Goal: Transaction & Acquisition: Book appointment/travel/reservation

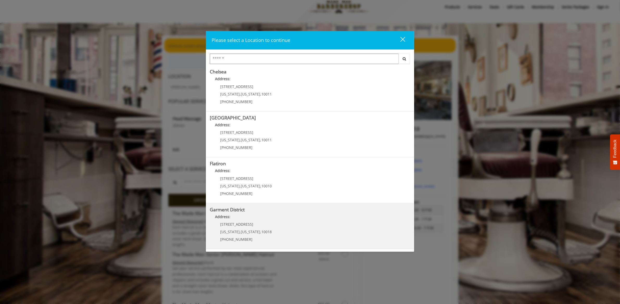
scroll to position [13, 0]
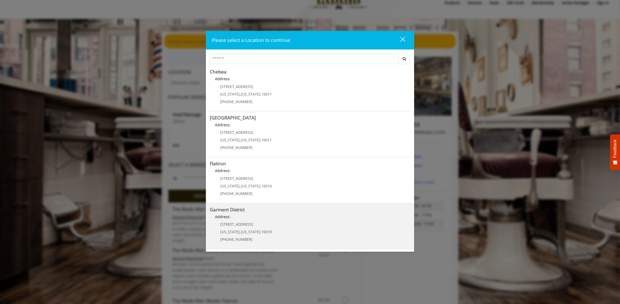
click at [254, 217] on District "Address:" at bounding box center [310, 218] width 200 height 8
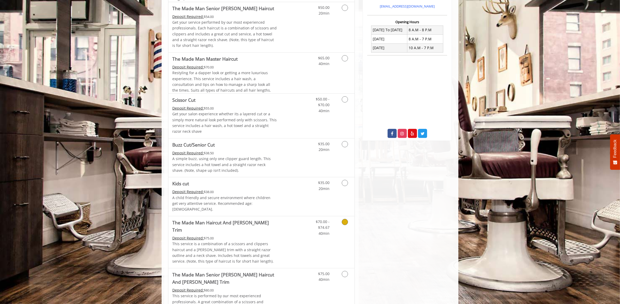
scroll to position [187, 0]
click at [347, 101] on icon "Grooming services" at bounding box center [345, 100] width 6 height 6
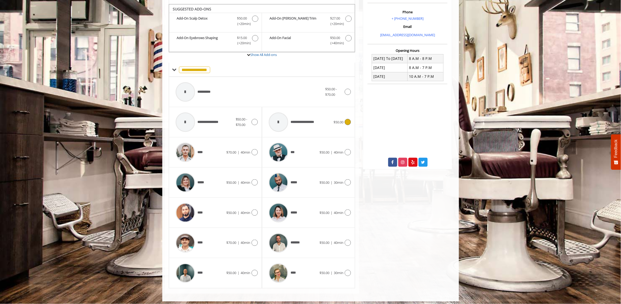
scroll to position [161, 0]
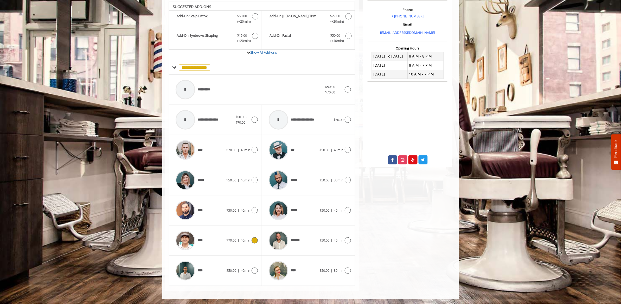
click at [255, 241] on icon at bounding box center [255, 240] width 6 height 6
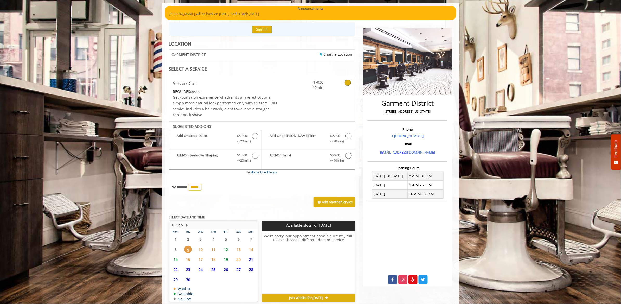
scroll to position [45, 0]
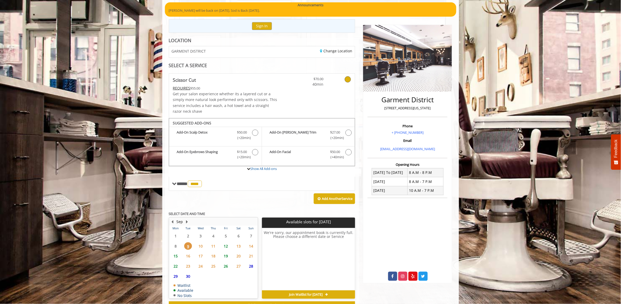
click at [225, 244] on span "12" at bounding box center [226, 246] width 8 height 8
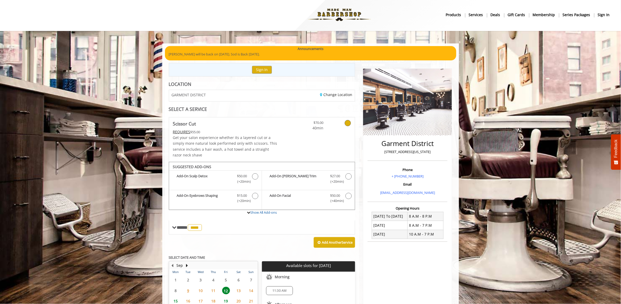
scroll to position [0, 0]
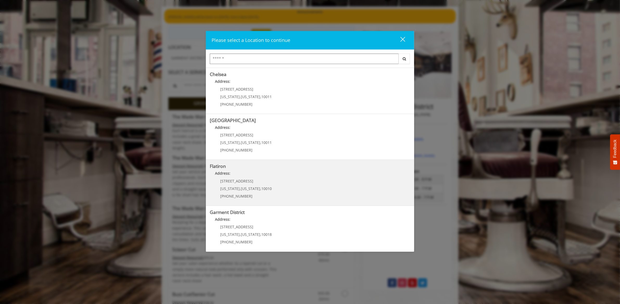
scroll to position [47, 0]
click at [297, 175] on "Address:" at bounding box center [310, 172] width 200 height 8
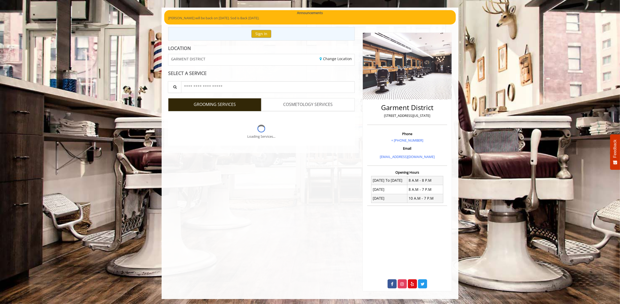
scroll to position [38, 0]
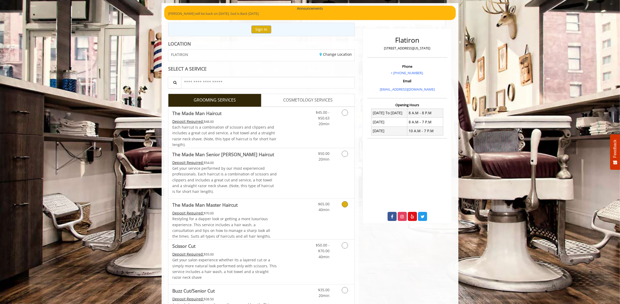
scroll to position [45, 0]
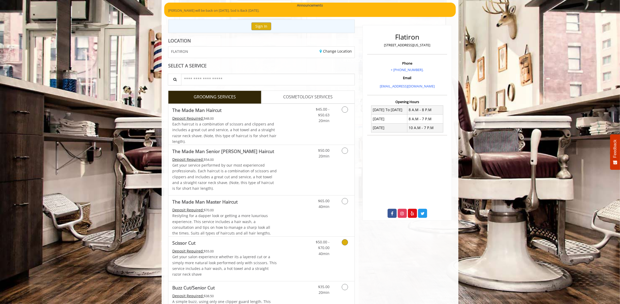
click at [341, 243] on link "Grooming services" at bounding box center [343, 247] width 13 height 20
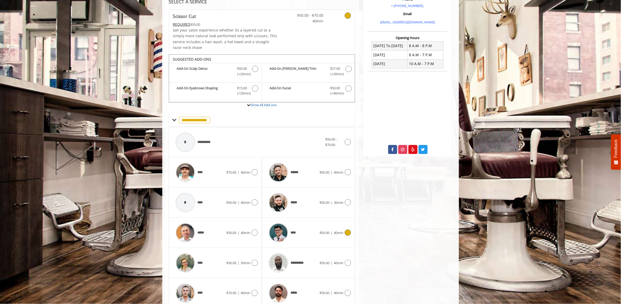
scroll to position [131, 0]
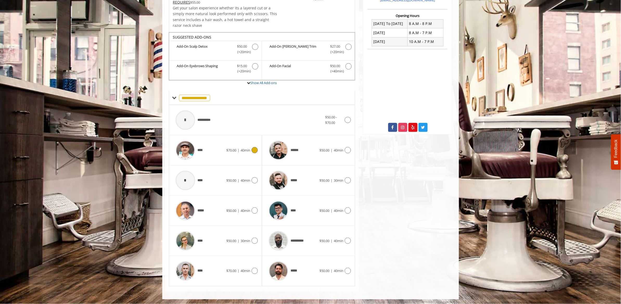
click at [256, 149] on icon at bounding box center [255, 150] width 6 height 6
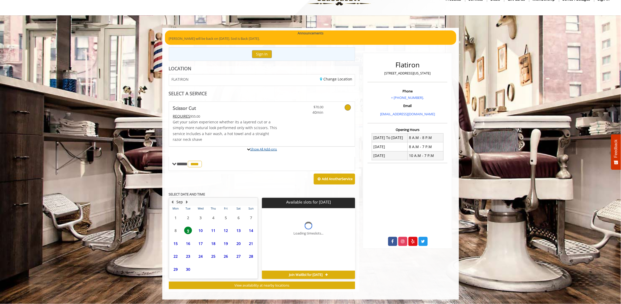
scroll to position [65, 0]
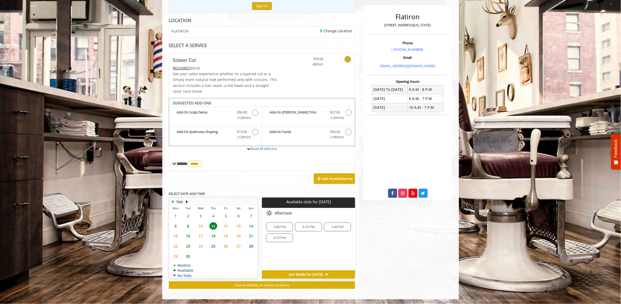
click at [187, 226] on span "9" at bounding box center [188, 226] width 8 height 8
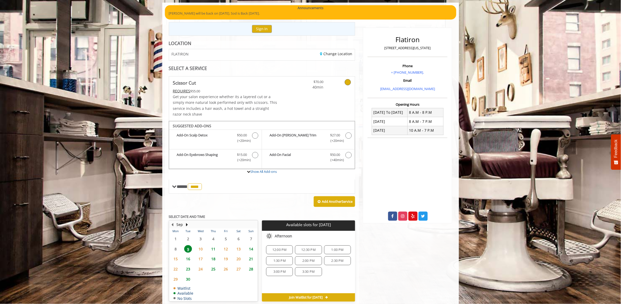
scroll to position [37, 0]
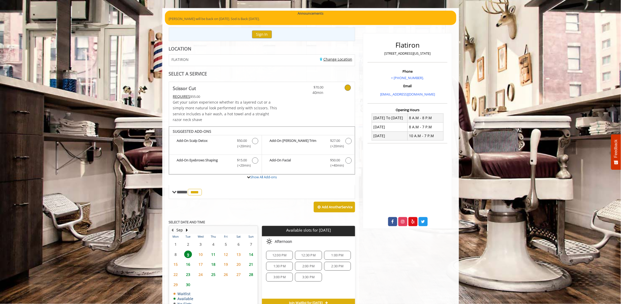
click at [333, 59] on link "Change Location" at bounding box center [336, 59] width 32 height 5
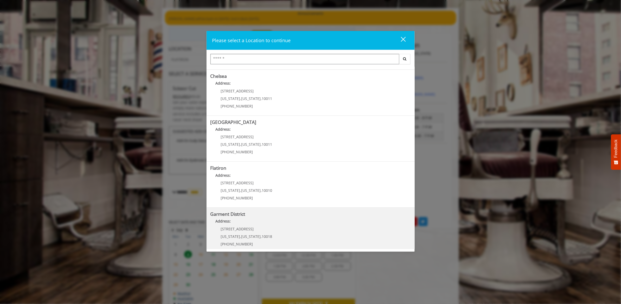
scroll to position [47, 0]
click at [285, 221] on District "Address:" at bounding box center [311, 218] width 200 height 8
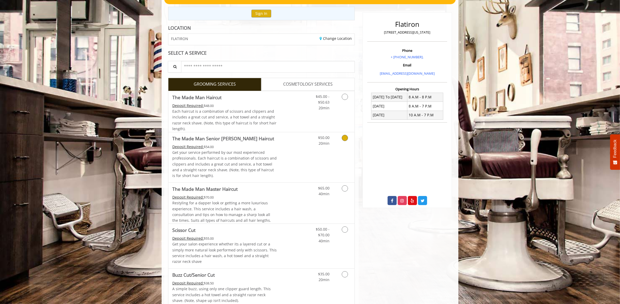
scroll to position [69, 0]
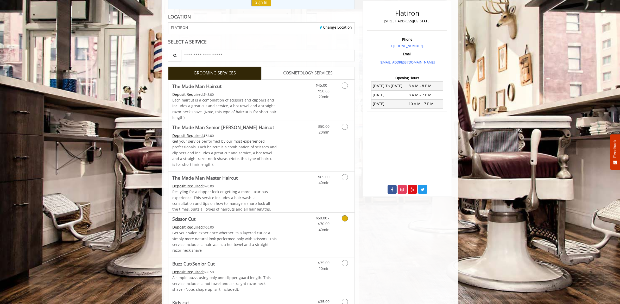
click at [345, 218] on icon "Grooming services" at bounding box center [345, 218] width 6 height 6
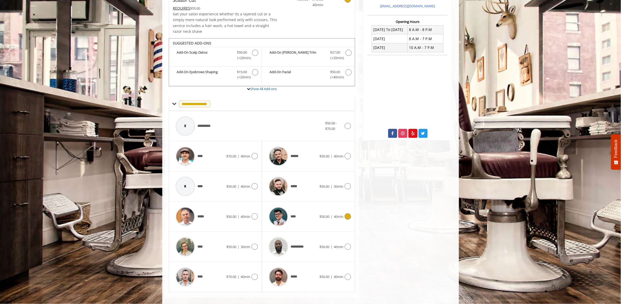
scroll to position [131, 0]
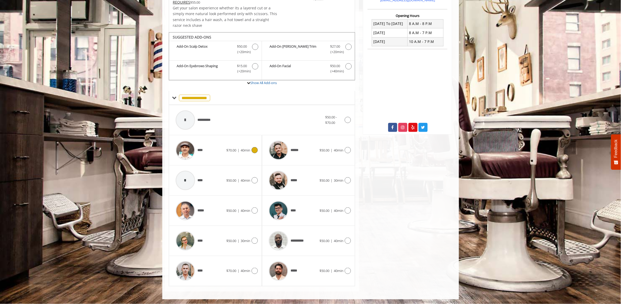
click at [253, 150] on icon at bounding box center [255, 150] width 6 height 6
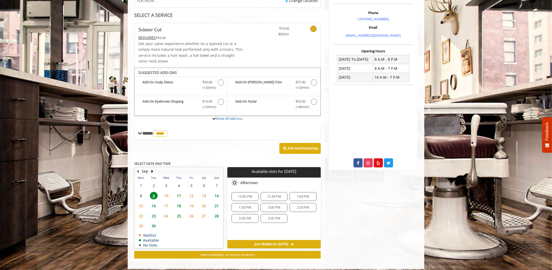
scroll to position [95, 0]
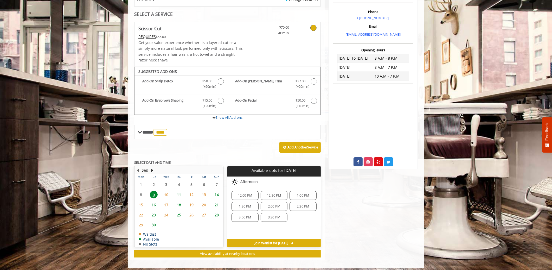
click at [167, 194] on span "10" at bounding box center [166, 195] width 8 height 8
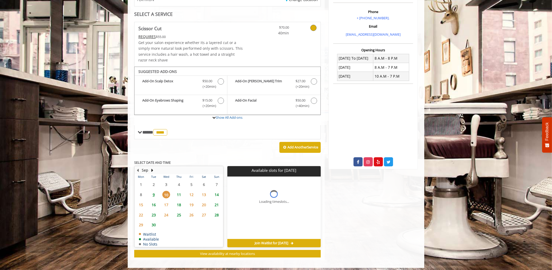
scroll to position [98, 0]
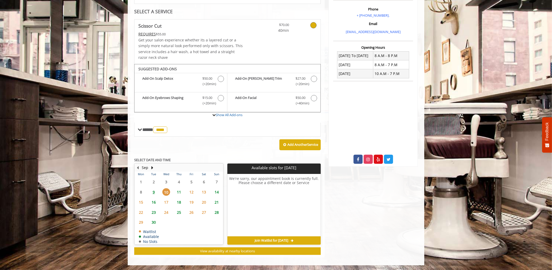
click at [154, 193] on span "9" at bounding box center [154, 192] width 8 height 8
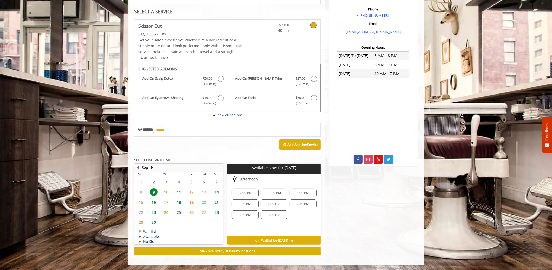
click at [179, 191] on span "11" at bounding box center [179, 192] width 8 height 8
click at [153, 193] on span "9" at bounding box center [154, 192] width 8 height 8
click at [180, 190] on span "11" at bounding box center [179, 192] width 8 height 8
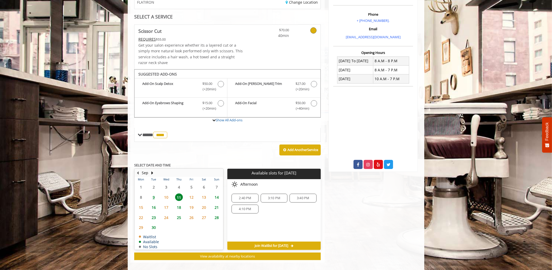
scroll to position [93, 0]
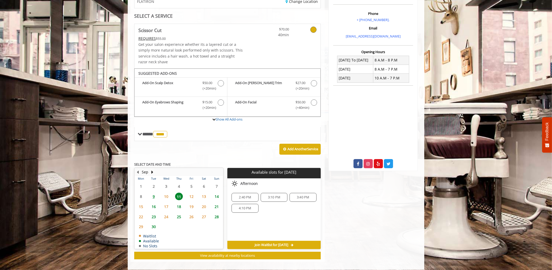
click at [154, 196] on span "9" at bounding box center [154, 197] width 8 height 8
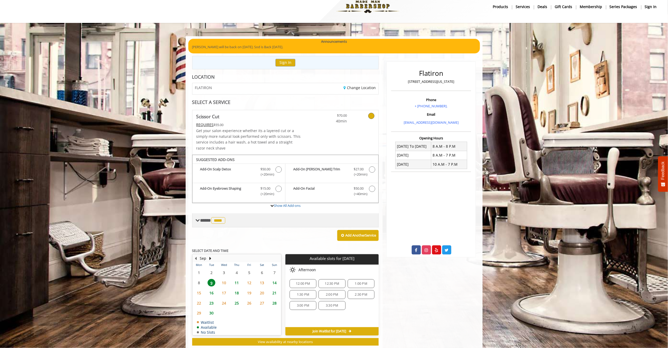
scroll to position [22, 0]
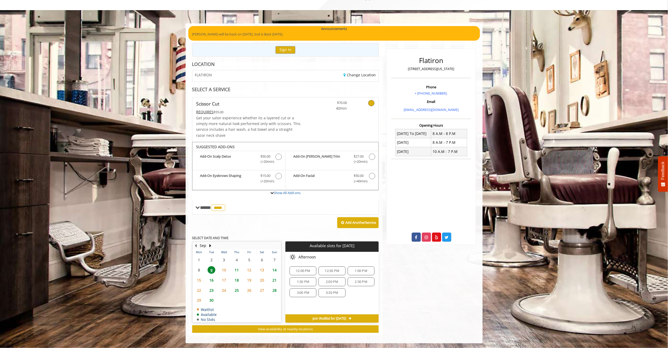
click at [235, 271] on span "11" at bounding box center [237, 270] width 8 height 8
click at [210, 268] on span "9" at bounding box center [212, 270] width 8 height 8
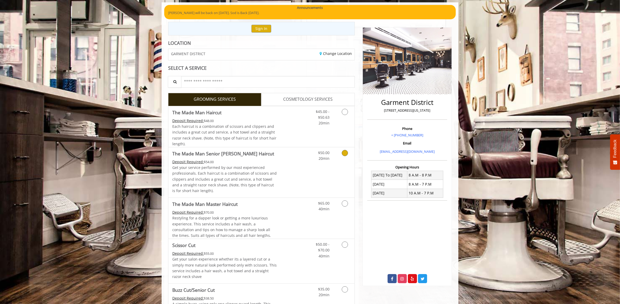
scroll to position [92, 0]
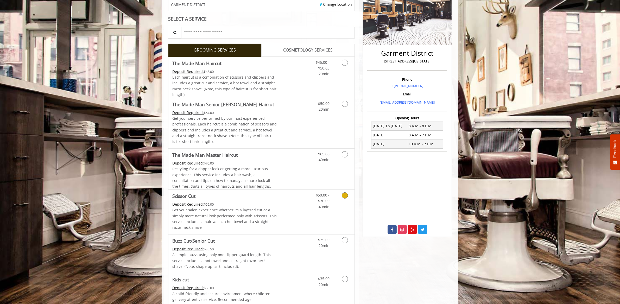
click at [344, 197] on icon "Grooming services" at bounding box center [345, 195] width 6 height 6
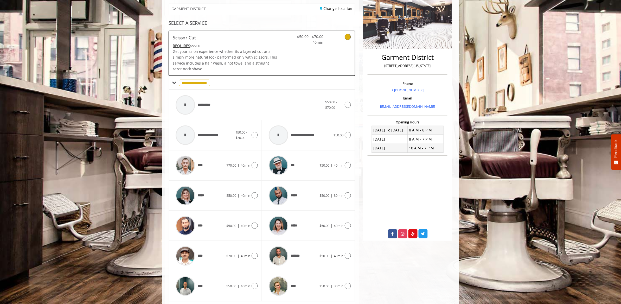
scroll to position [139, 0]
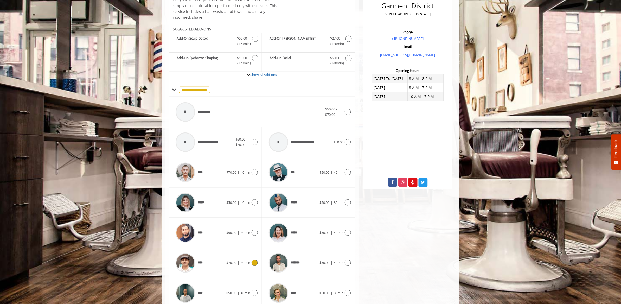
click at [254, 261] on icon at bounding box center [255, 263] width 6 height 6
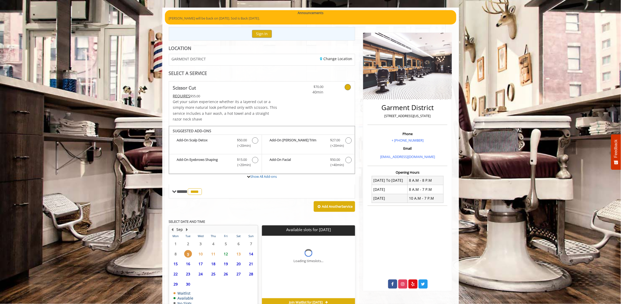
scroll to position [65, 0]
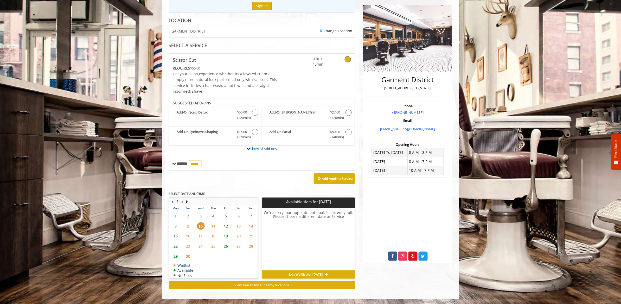
click at [216, 227] on span "11" at bounding box center [214, 226] width 8 height 8
click at [225, 226] on span "12" at bounding box center [226, 226] width 8 height 8
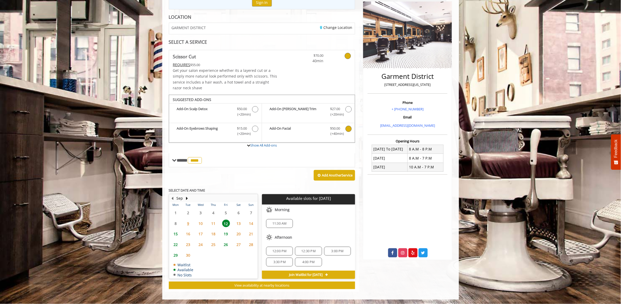
scroll to position [69, 0]
click at [173, 159] on span at bounding box center [174, 160] width 5 height 5
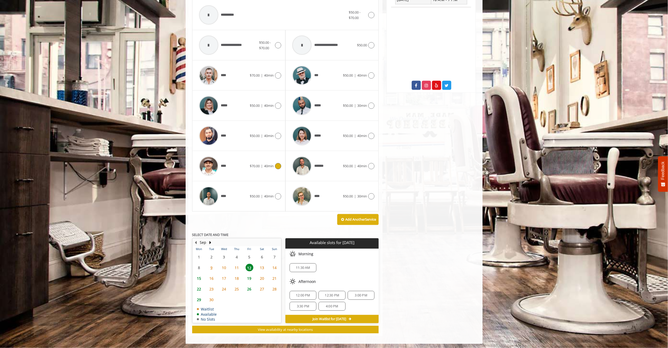
scroll to position [238, 0]
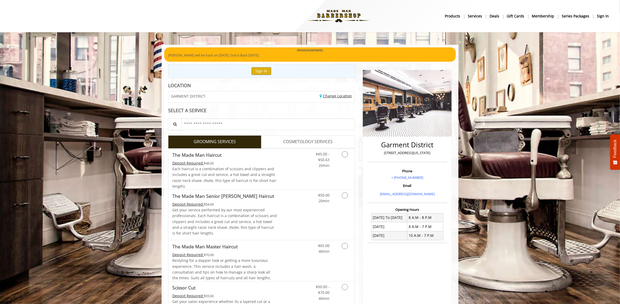
click at [333, 96] on link "Change Location" at bounding box center [336, 95] width 32 height 5
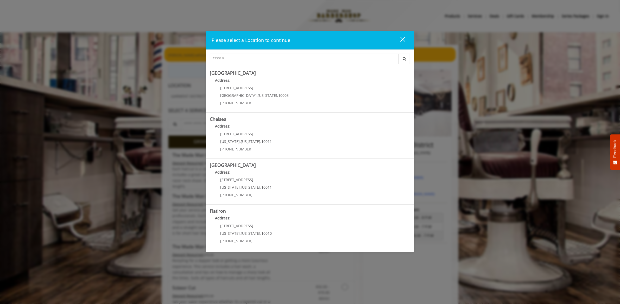
click at [303, 132] on p "Address:" at bounding box center [310, 127] width 200 height 8
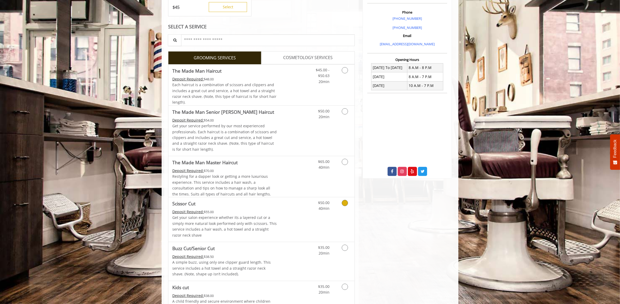
scroll to position [152, 0]
click at [342, 204] on icon "Grooming services" at bounding box center [345, 202] width 6 height 6
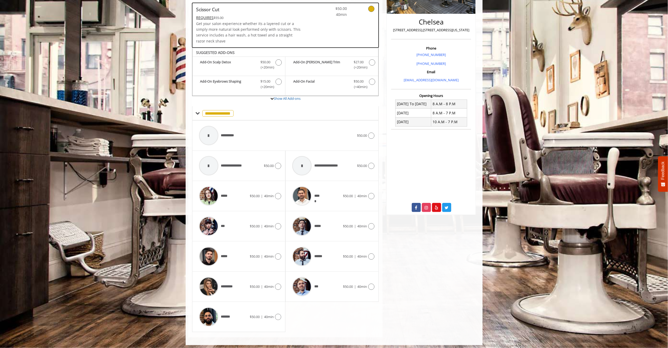
scroll to position [117, 0]
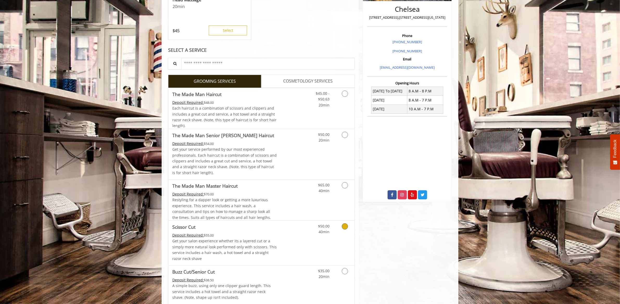
scroll to position [147, 0]
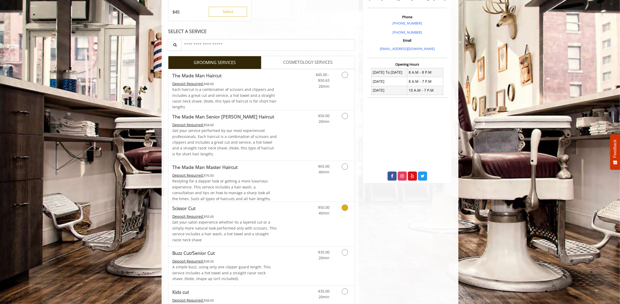
click at [343, 207] on icon "Grooming services" at bounding box center [345, 208] width 6 height 6
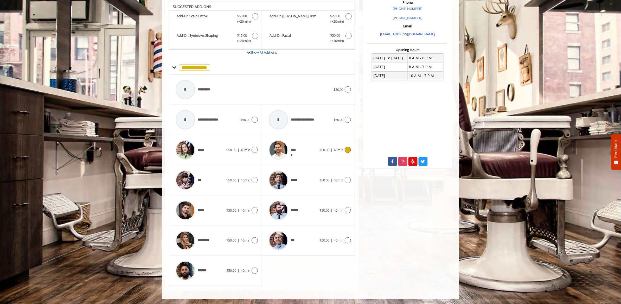
scroll to position [48, 0]
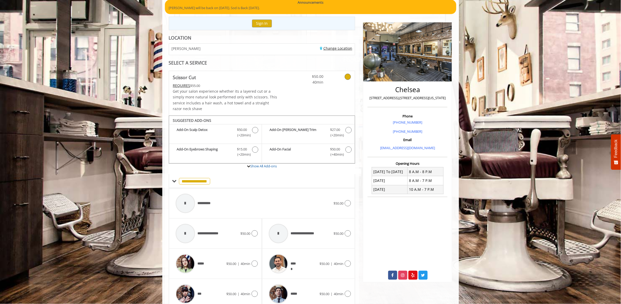
click at [340, 46] on link "Change Location" at bounding box center [336, 48] width 32 height 5
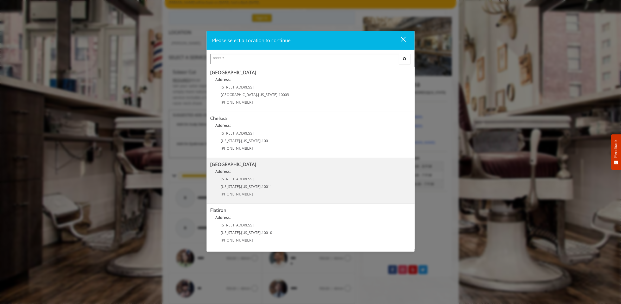
scroll to position [0, 0]
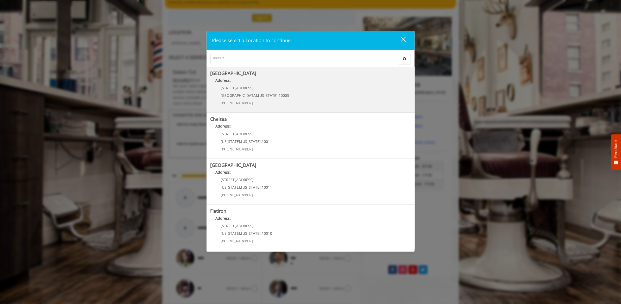
click at [300, 89] on Village "Greenwich Village Address: 60 E 8th St Manhattan , New York , 10003 (212) 598-1…" at bounding box center [311, 90] width 200 height 38
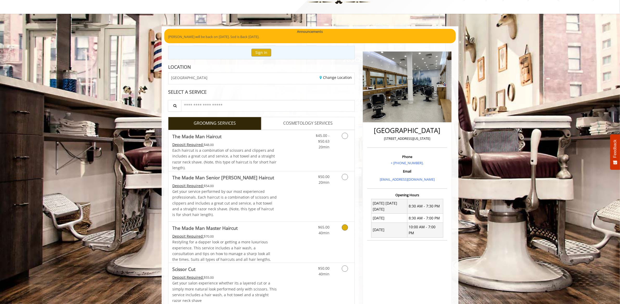
scroll to position [32, 0]
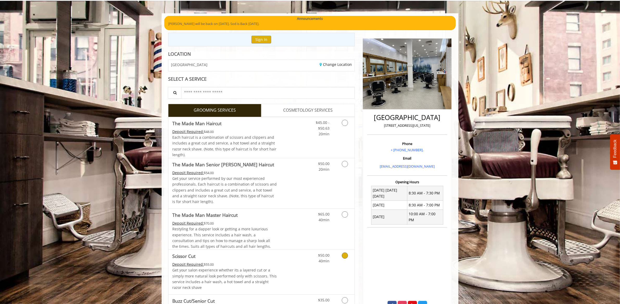
click at [342, 255] on icon "Grooming services" at bounding box center [345, 256] width 6 height 6
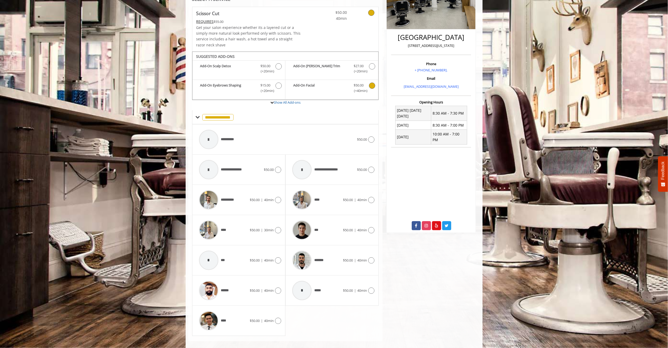
scroll to position [118, 0]
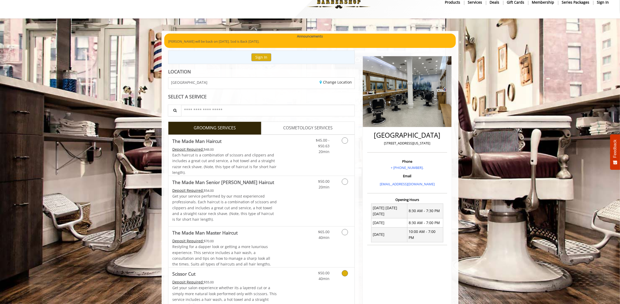
scroll to position [42, 0]
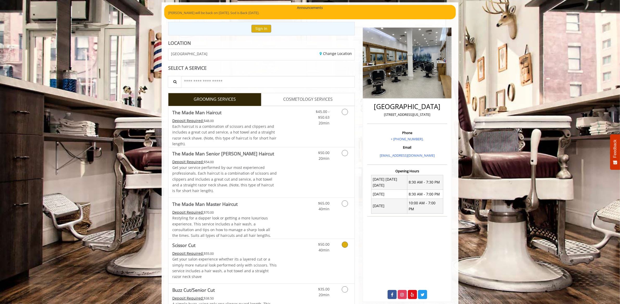
click at [347, 246] on icon "Grooming services" at bounding box center [345, 245] width 6 height 6
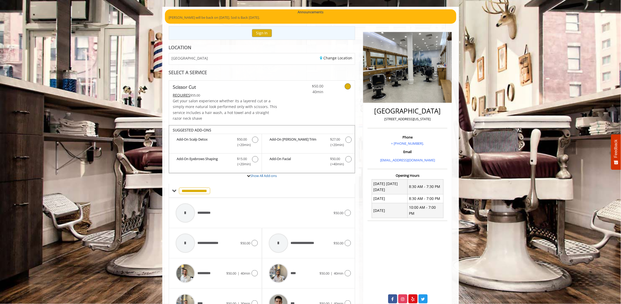
scroll to position [33, 0]
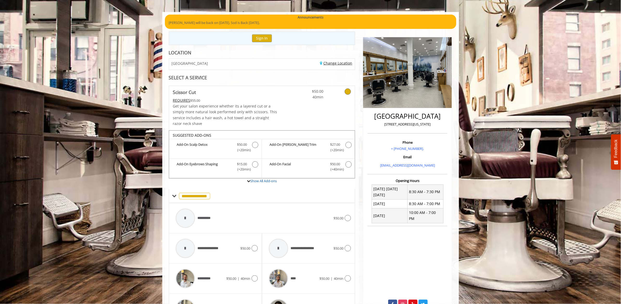
click at [337, 63] on link "Change Location" at bounding box center [336, 63] width 32 height 5
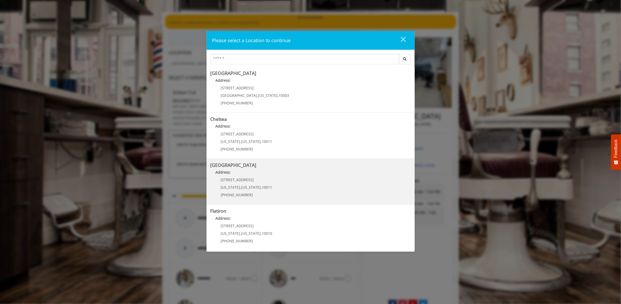
click at [310, 182] on Street "Chelsea 15th Street Address: 267 W 15th St New York , New York , 10011 (646) 85…" at bounding box center [311, 182] width 200 height 38
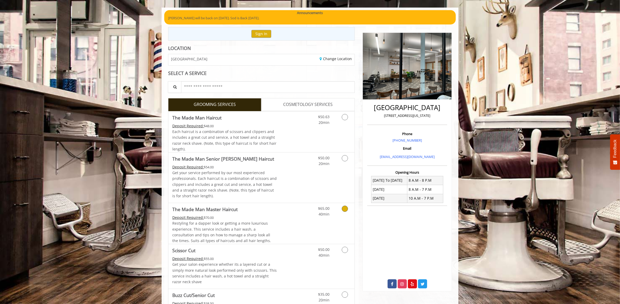
scroll to position [41, 0]
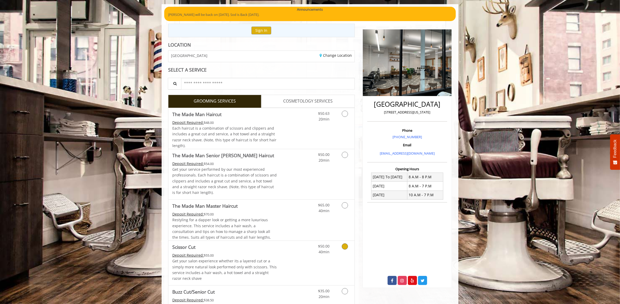
click at [345, 247] on icon "Grooming services" at bounding box center [345, 246] width 6 height 6
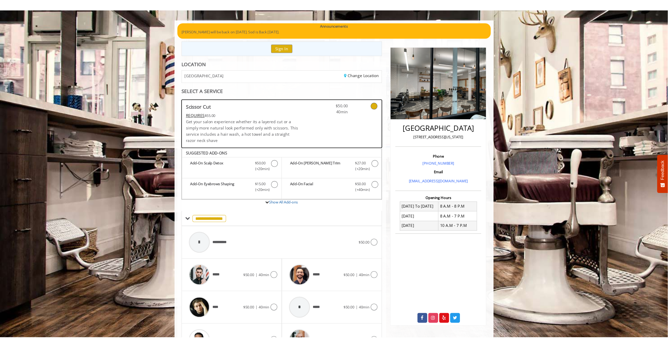
scroll to position [0, 0]
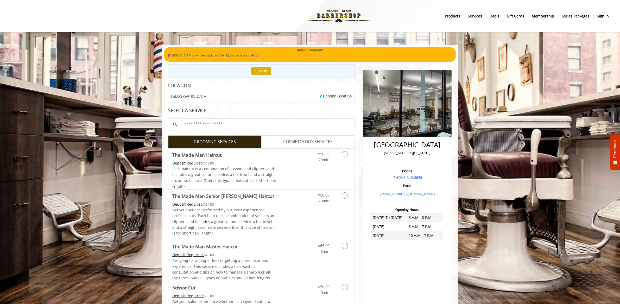
click at [329, 95] on link "Change Location" at bounding box center [336, 95] width 32 height 5
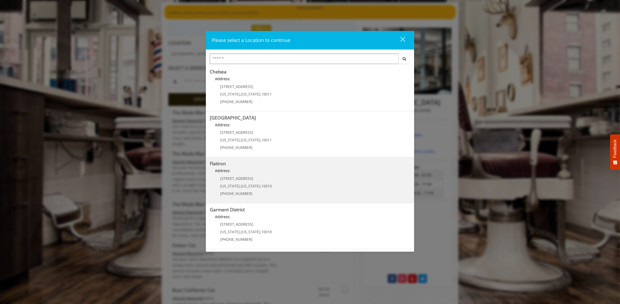
scroll to position [43, 0]
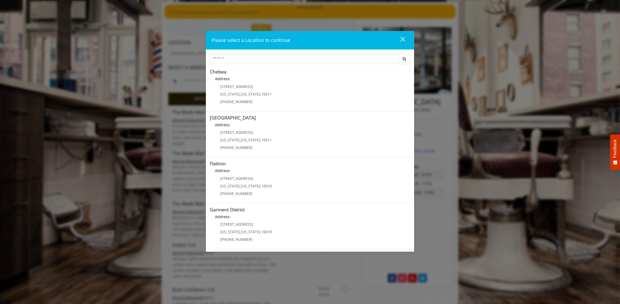
click at [438, 43] on div "Please select a Location to continue close Search Greenwich Village Address: 60…" at bounding box center [310, 152] width 620 height 304
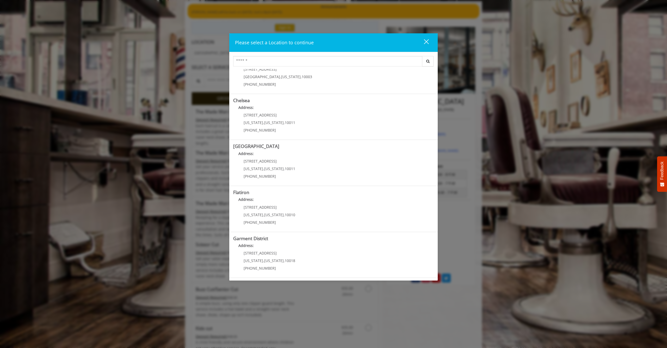
scroll to position [21, 0]
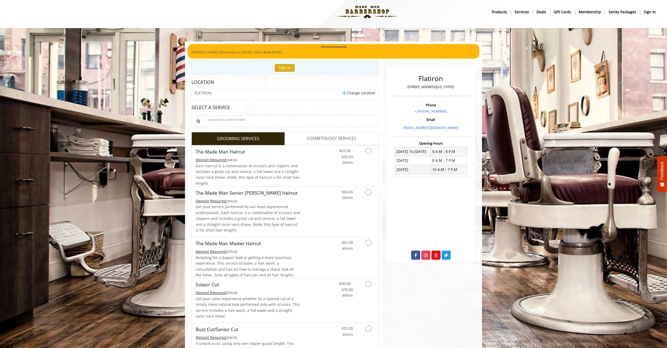
scroll to position [9, 0]
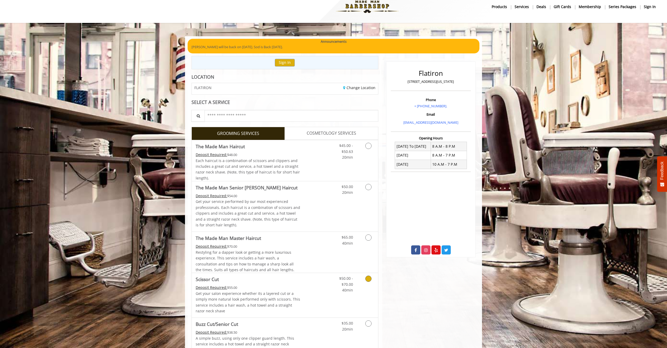
click at [369, 281] on link "Grooming services" at bounding box center [367, 283] width 13 height 20
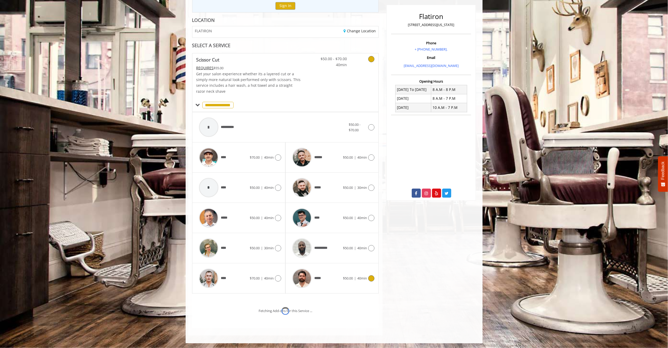
scroll to position [89, 0]
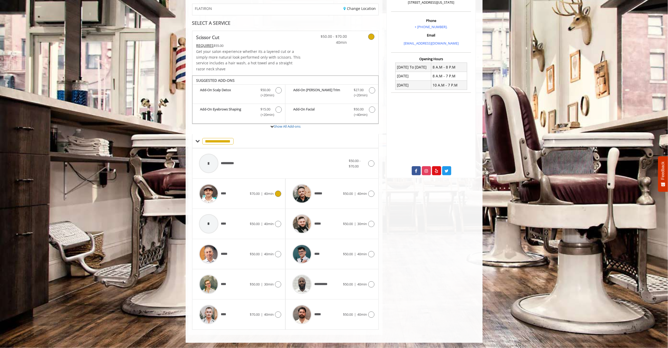
click at [277, 194] on icon at bounding box center [278, 194] width 6 height 6
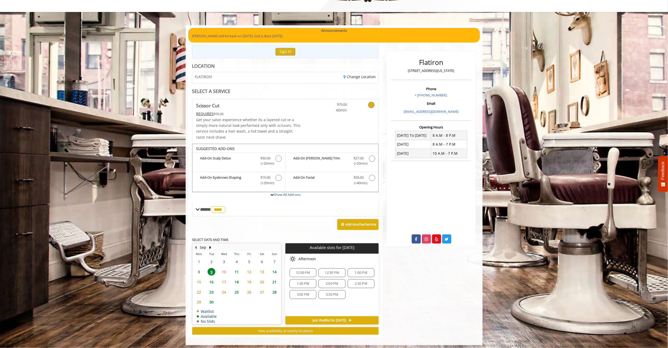
scroll to position [22, 0]
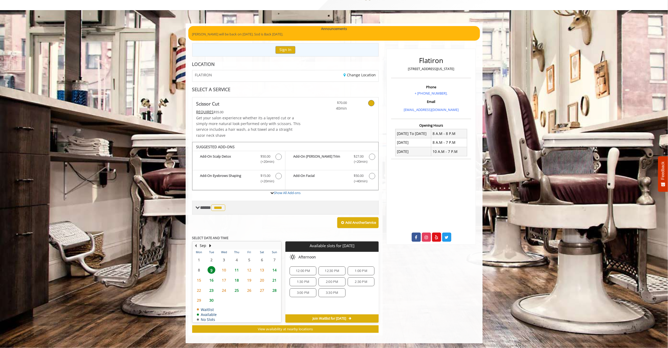
click at [196, 210] on span at bounding box center [198, 207] width 5 height 5
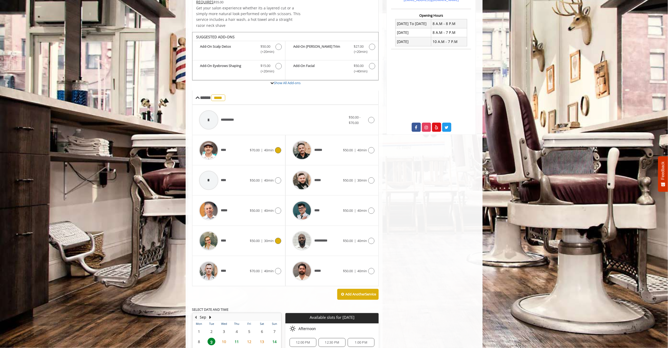
scroll to position [133, 0]
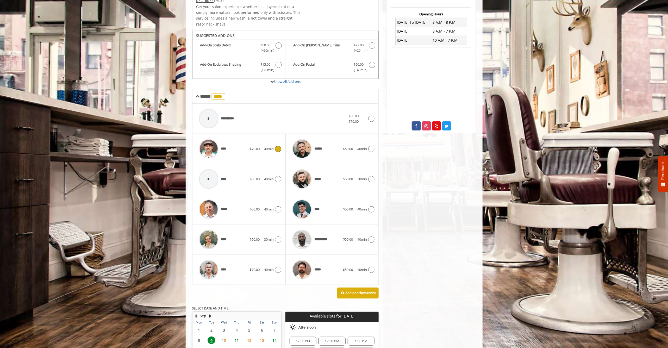
click at [268, 152] on div "**** $70.00 | 40min" at bounding box center [238, 148] width 85 height 25
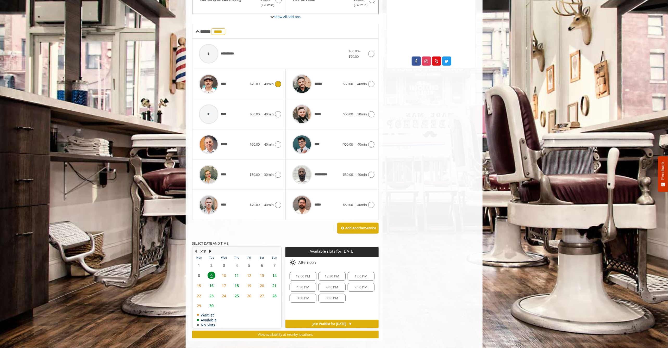
scroll to position [204, 0]
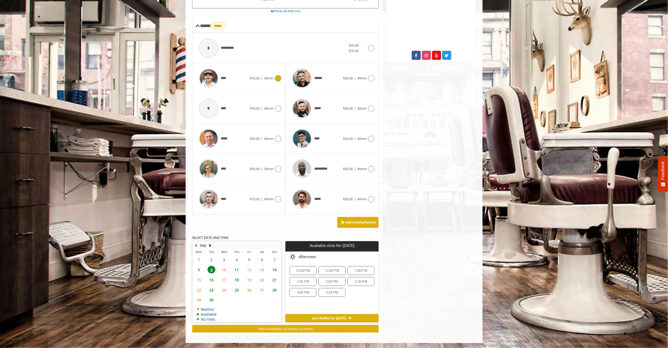
click at [237, 268] on span "11" at bounding box center [237, 270] width 8 height 8
click at [211, 270] on span "9" at bounding box center [212, 270] width 8 height 8
click at [236, 270] on span "11" at bounding box center [237, 270] width 8 height 8
click at [210, 270] on span "9" at bounding box center [212, 270] width 8 height 8
click at [225, 271] on span "10" at bounding box center [224, 270] width 8 height 8
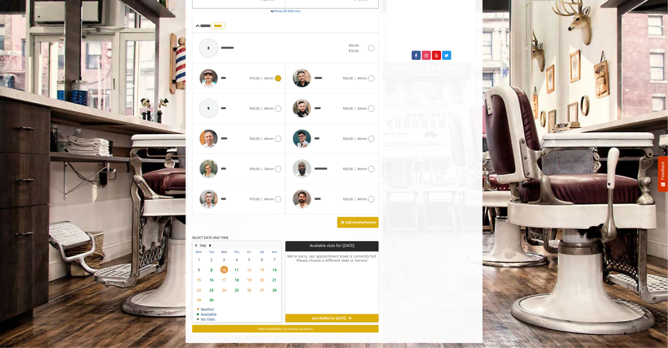
click at [212, 271] on span "9" at bounding box center [212, 270] width 8 height 8
